Goal: Navigation & Orientation: Go to known website

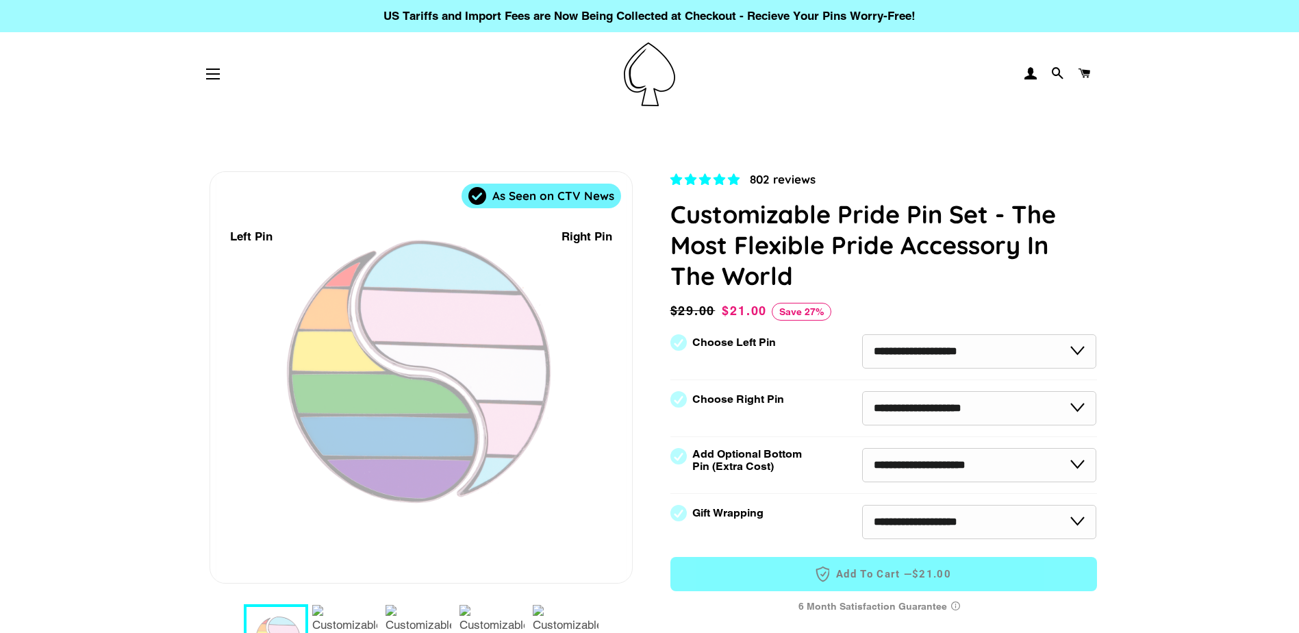
select select "**********"
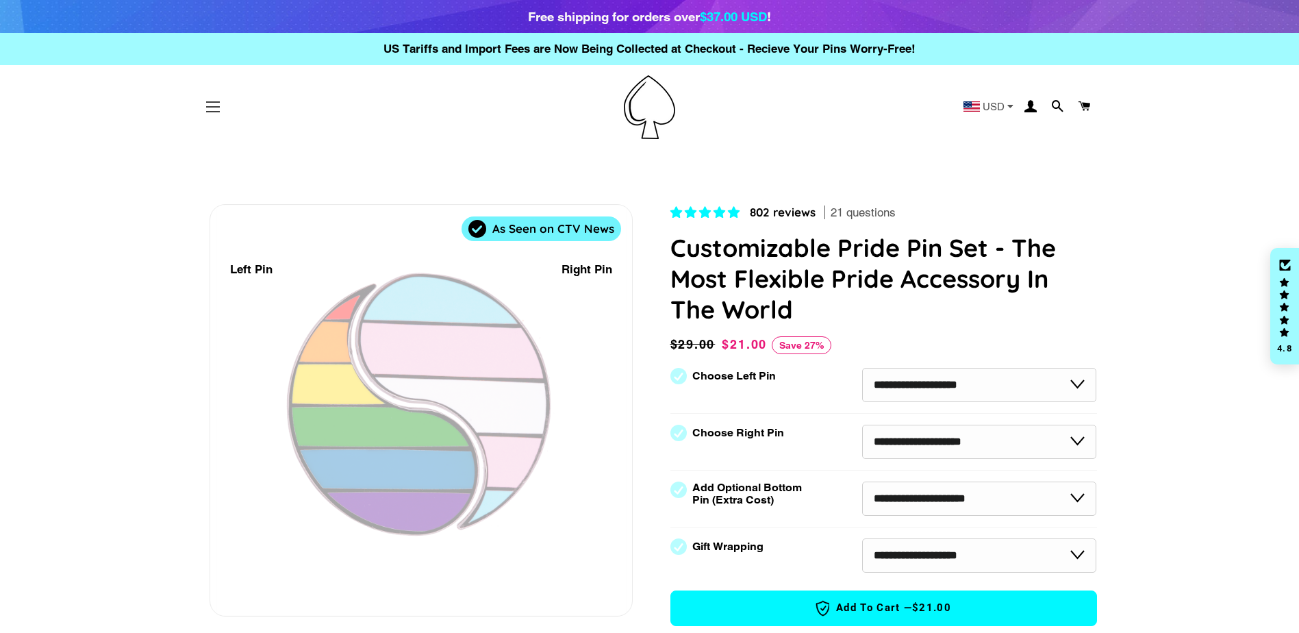
click at [215, 103] on span "button" at bounding box center [213, 101] width 14 height 1
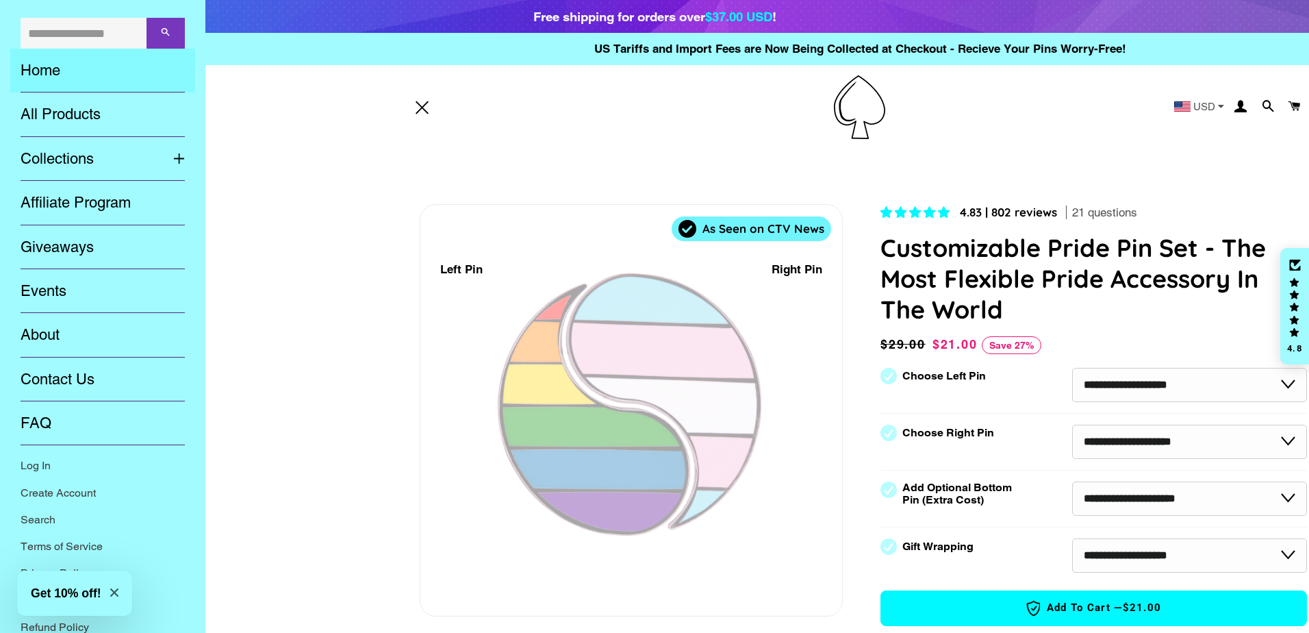
click at [53, 66] on link "Home" at bounding box center [102, 71] width 185 height 44
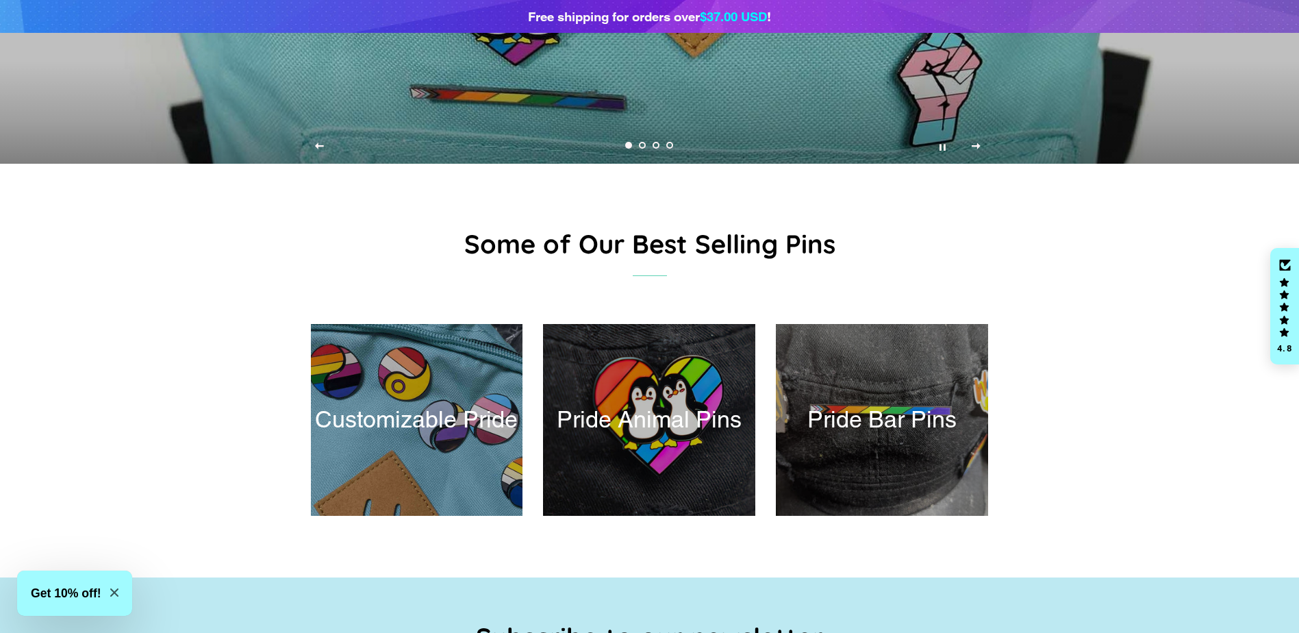
scroll to position [548, 0]
